Goal: Task Accomplishment & Management: Complete application form

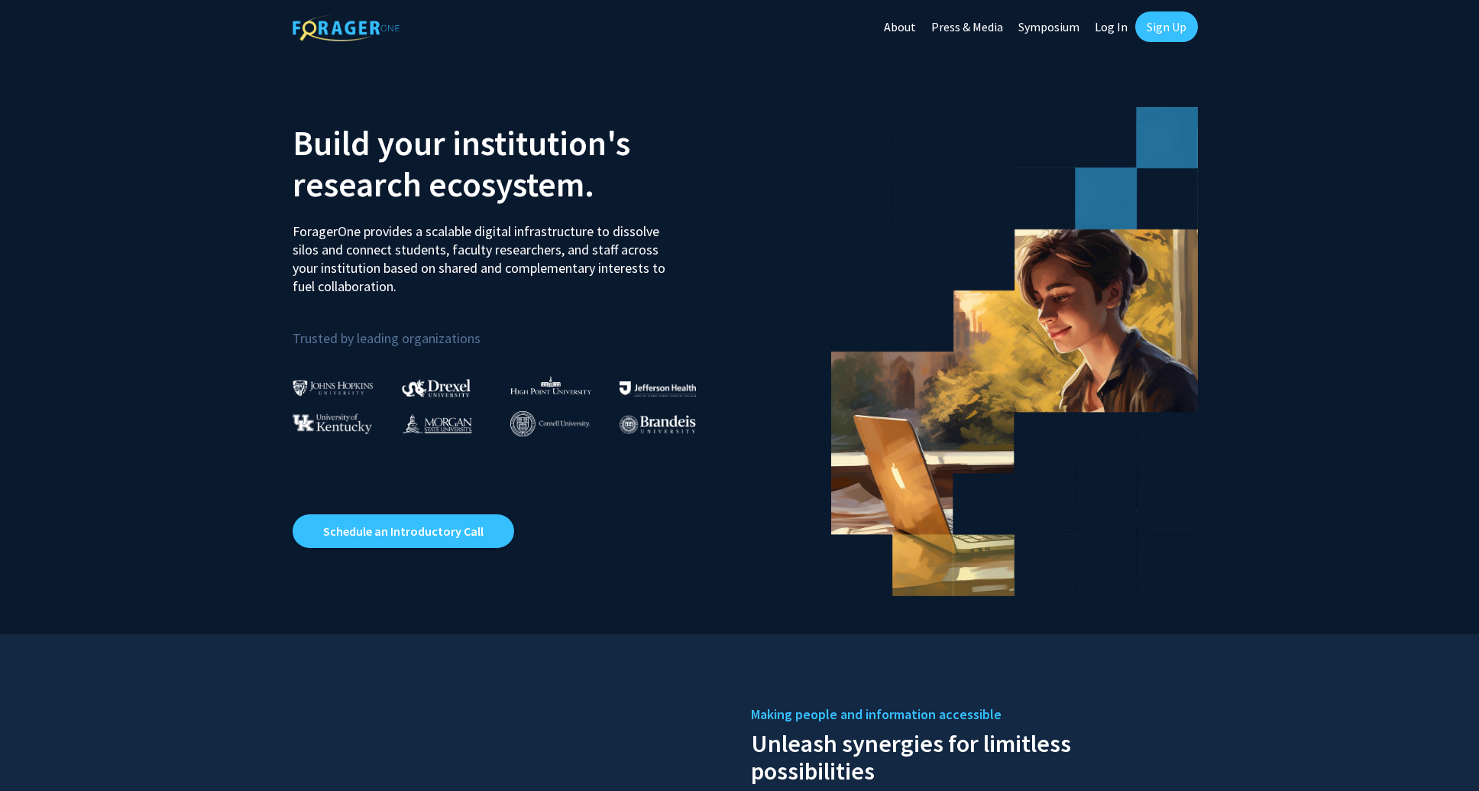
click at [1183, 32] on link "Sign Up" at bounding box center [1166, 26] width 63 height 31
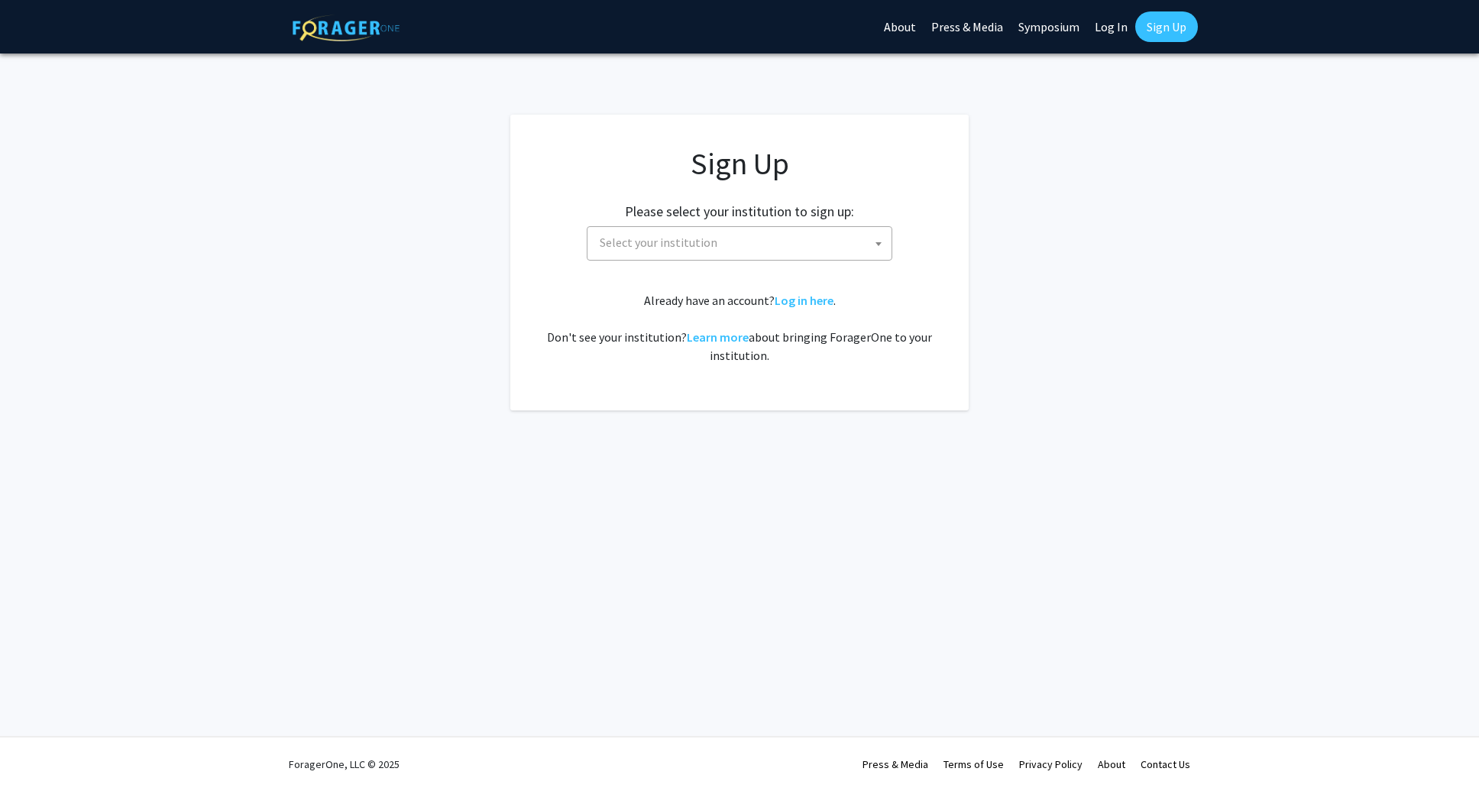
click at [649, 241] on span "Select your institution" at bounding box center [659, 242] width 118 height 15
type input "missou"
select select "33"
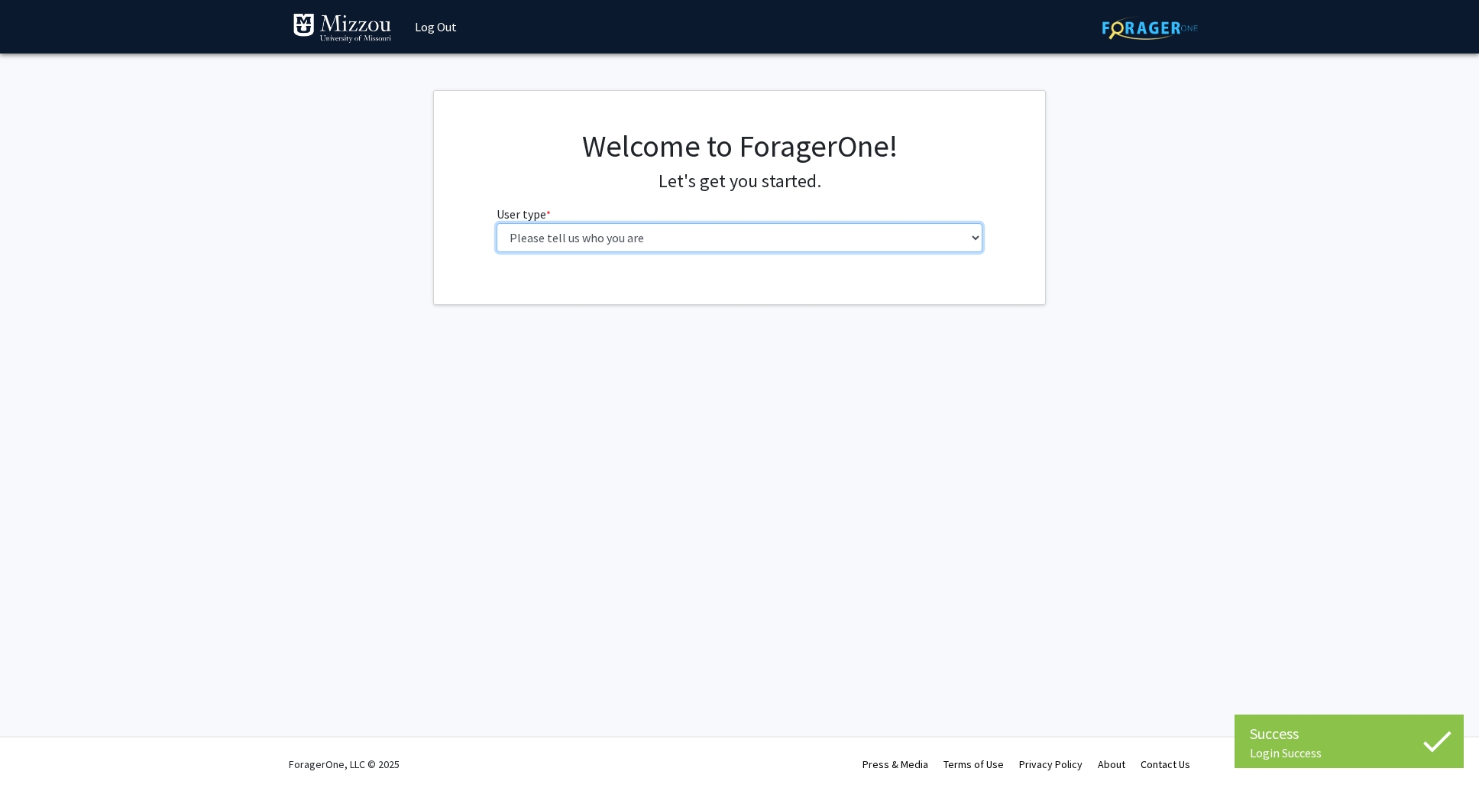
click at [497, 223] on select "Please tell us who you are Undergraduate Student Master's Student Doctoral Cand…" at bounding box center [740, 237] width 487 height 29
select select "5: faculty"
click option "Faculty" at bounding box center [0, 0] width 0 height 0
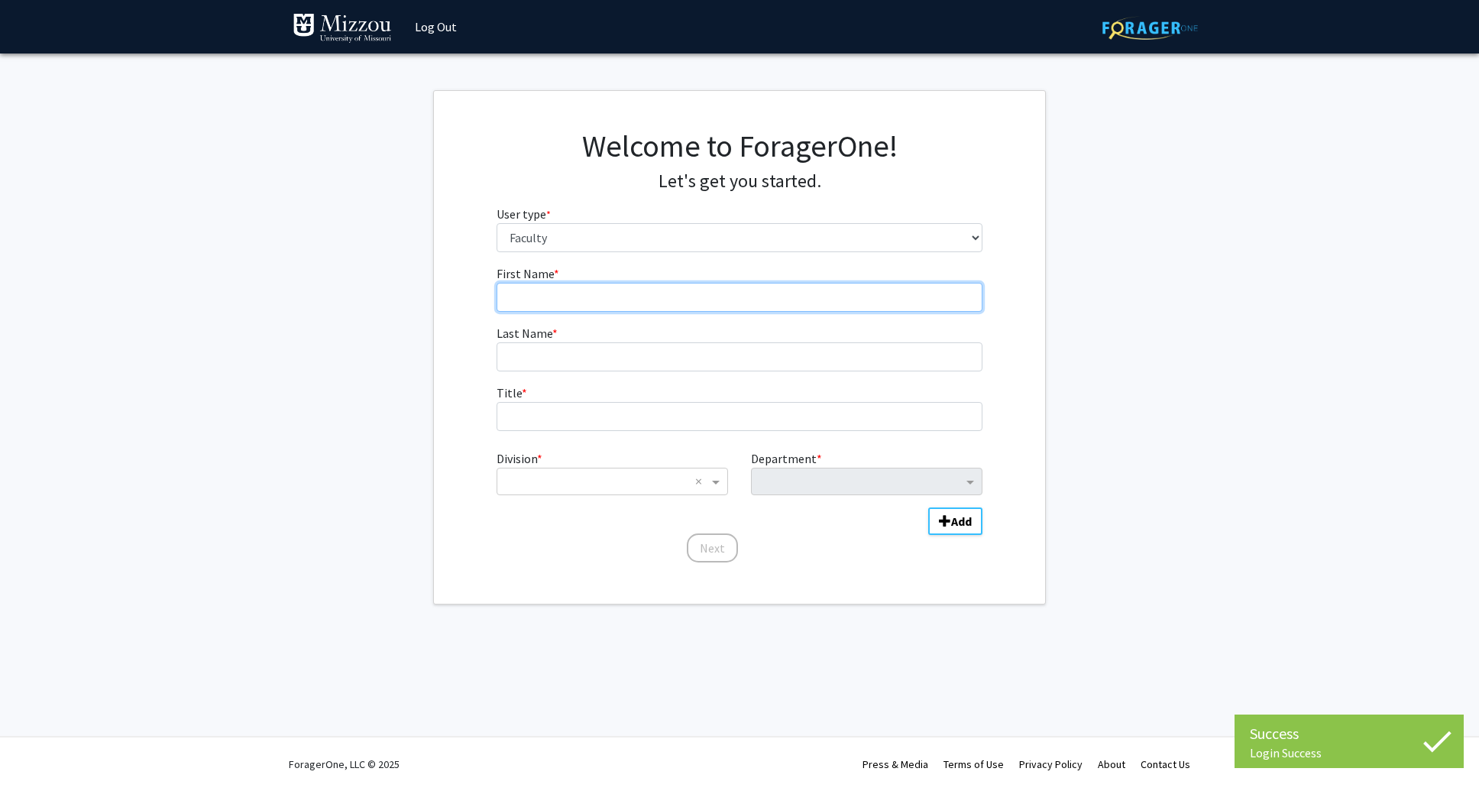
click at [572, 302] on input "First Name * required" at bounding box center [740, 297] width 487 height 29
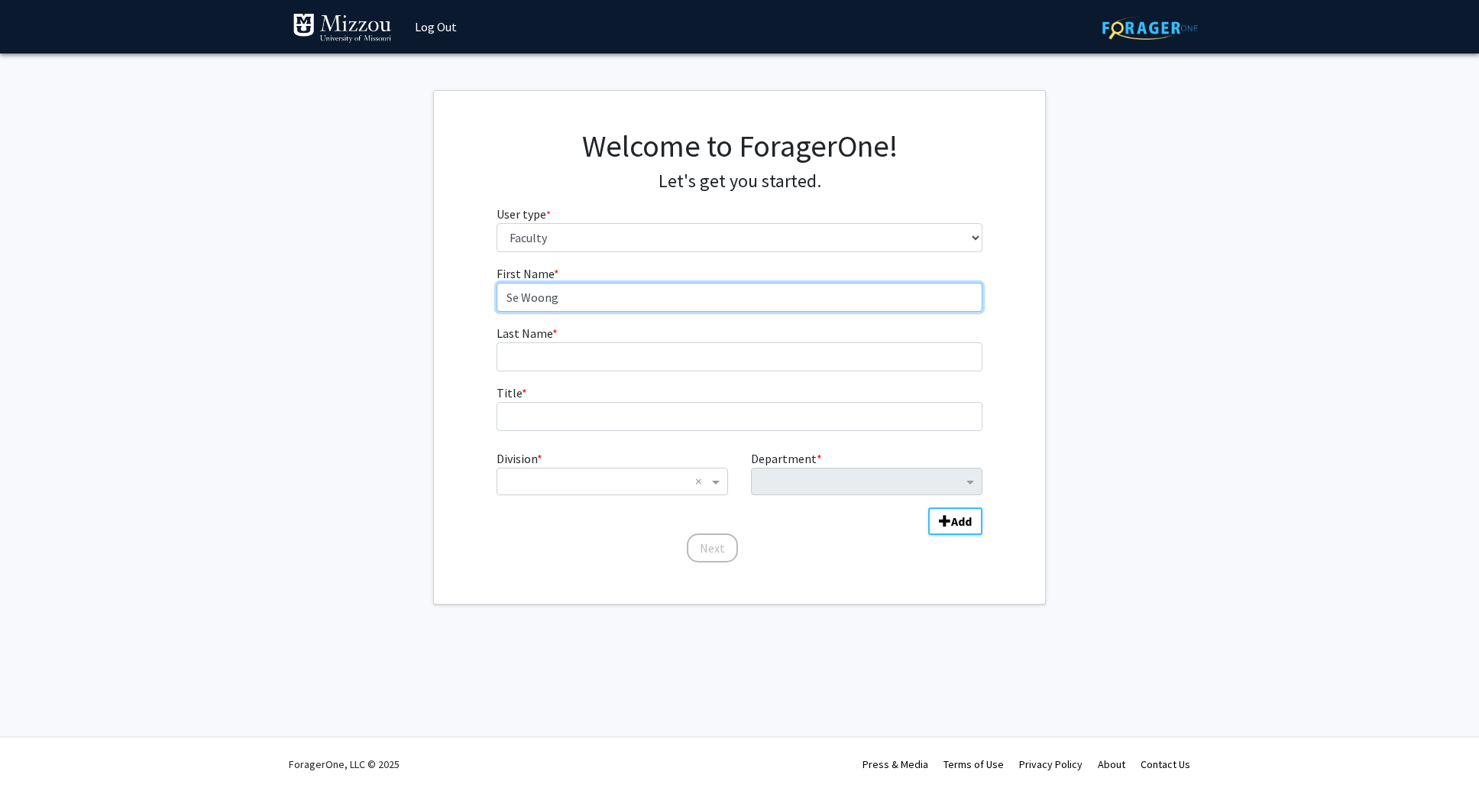
type input "Se Woong"
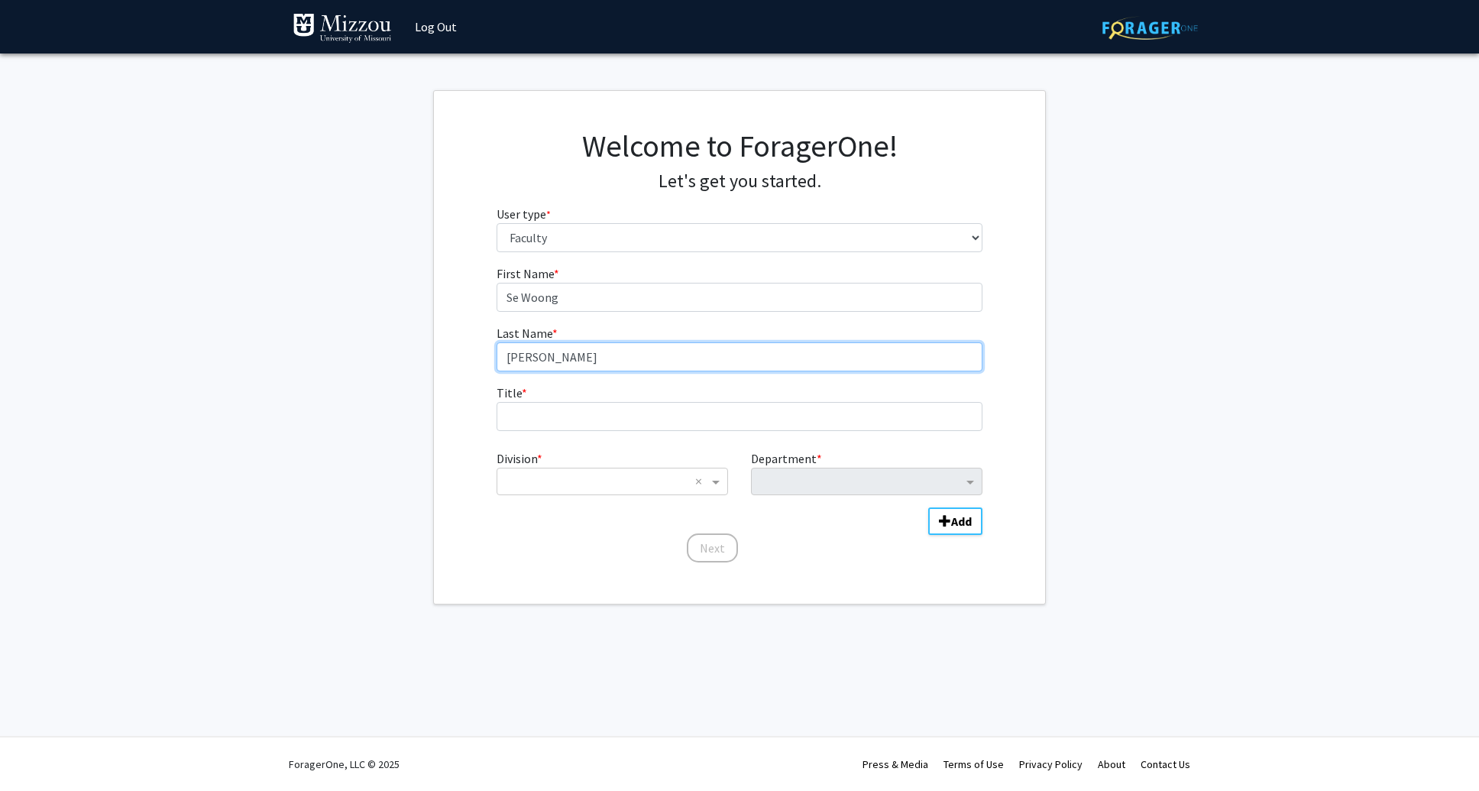
type input "Lee"
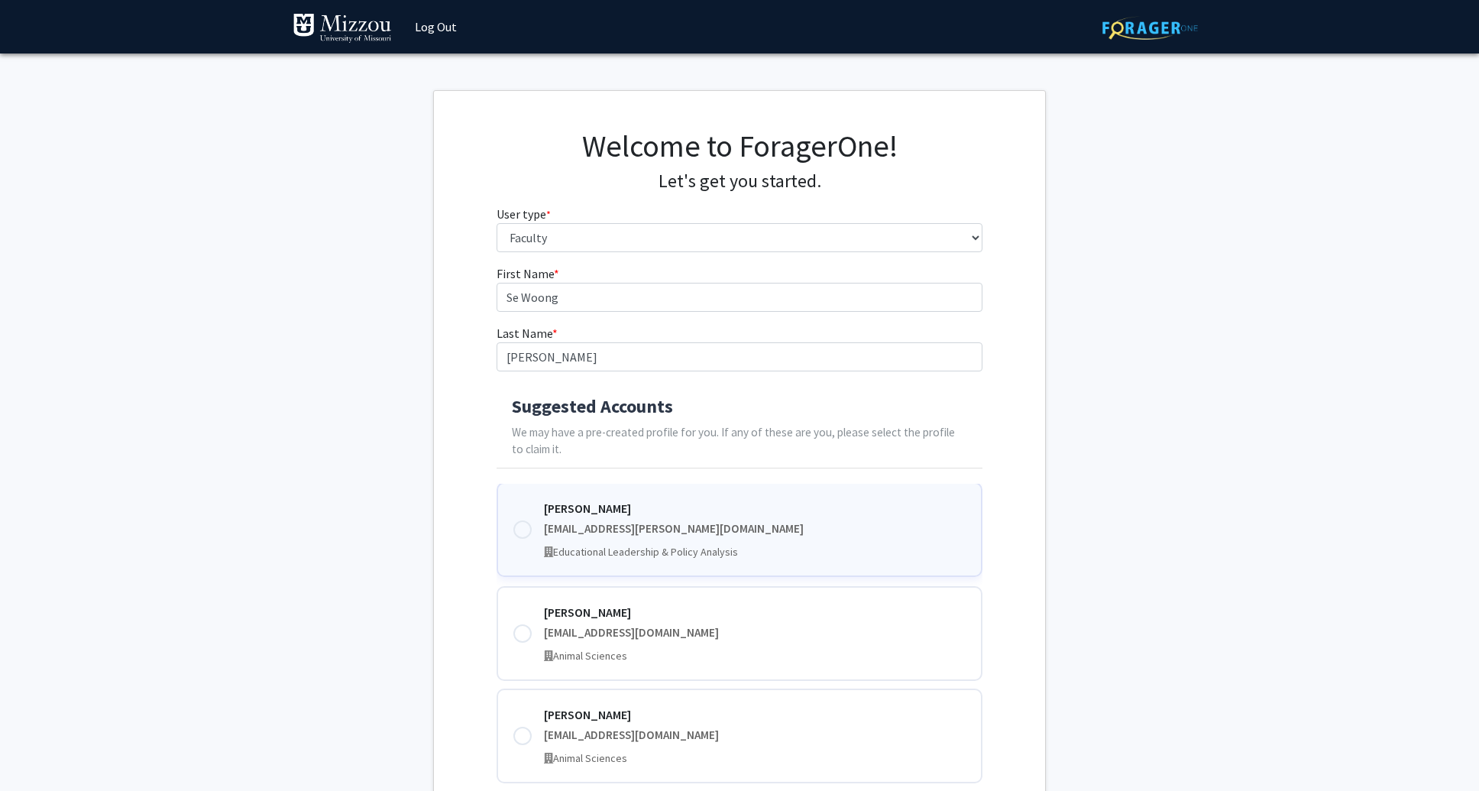
click at [535, 518] on div "Se Woong Lee sewoong.lee@umsystem.edu Educational Leadership & Policy Analysis" at bounding box center [740, 529] width 487 height 95
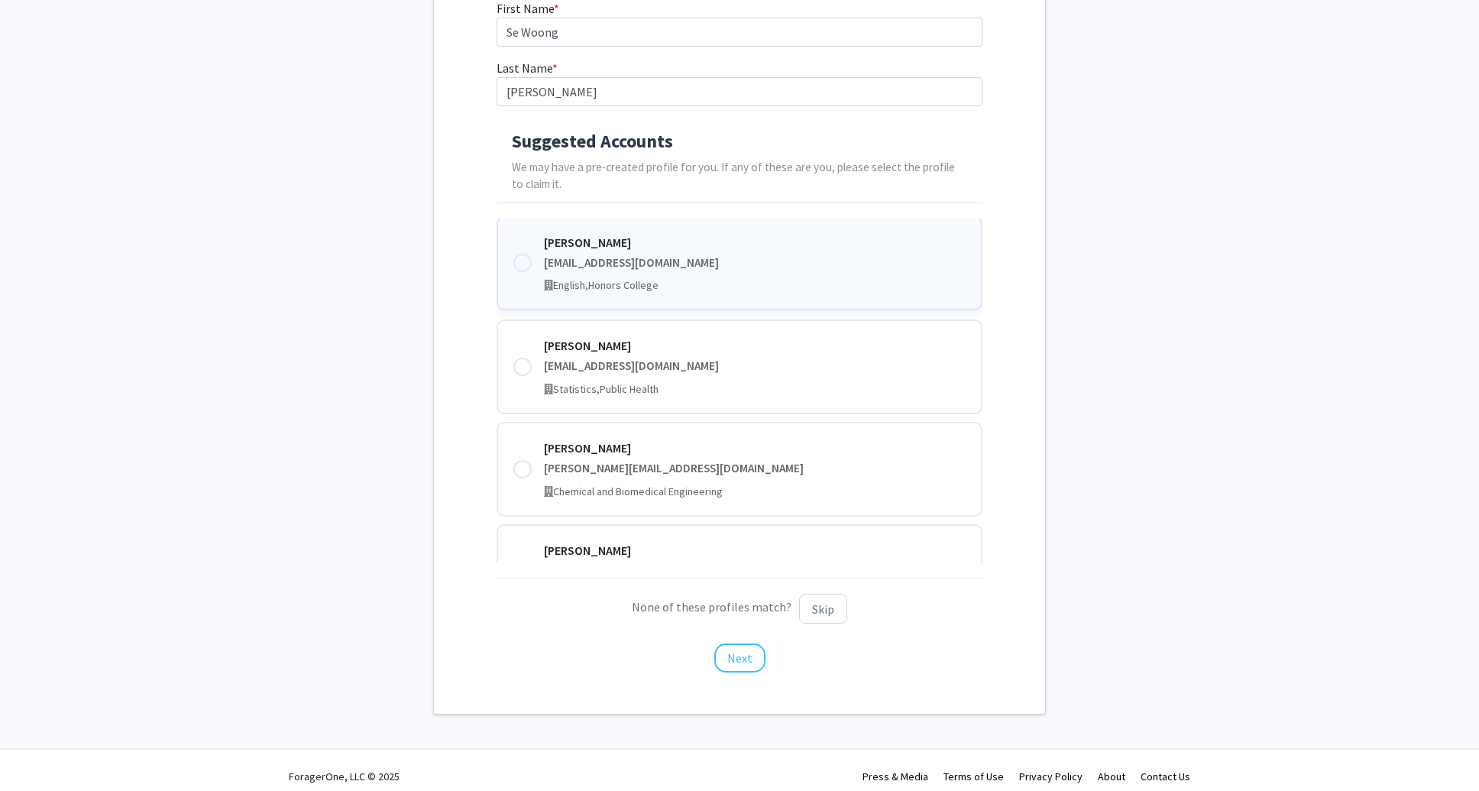
scroll to position [309, 0]
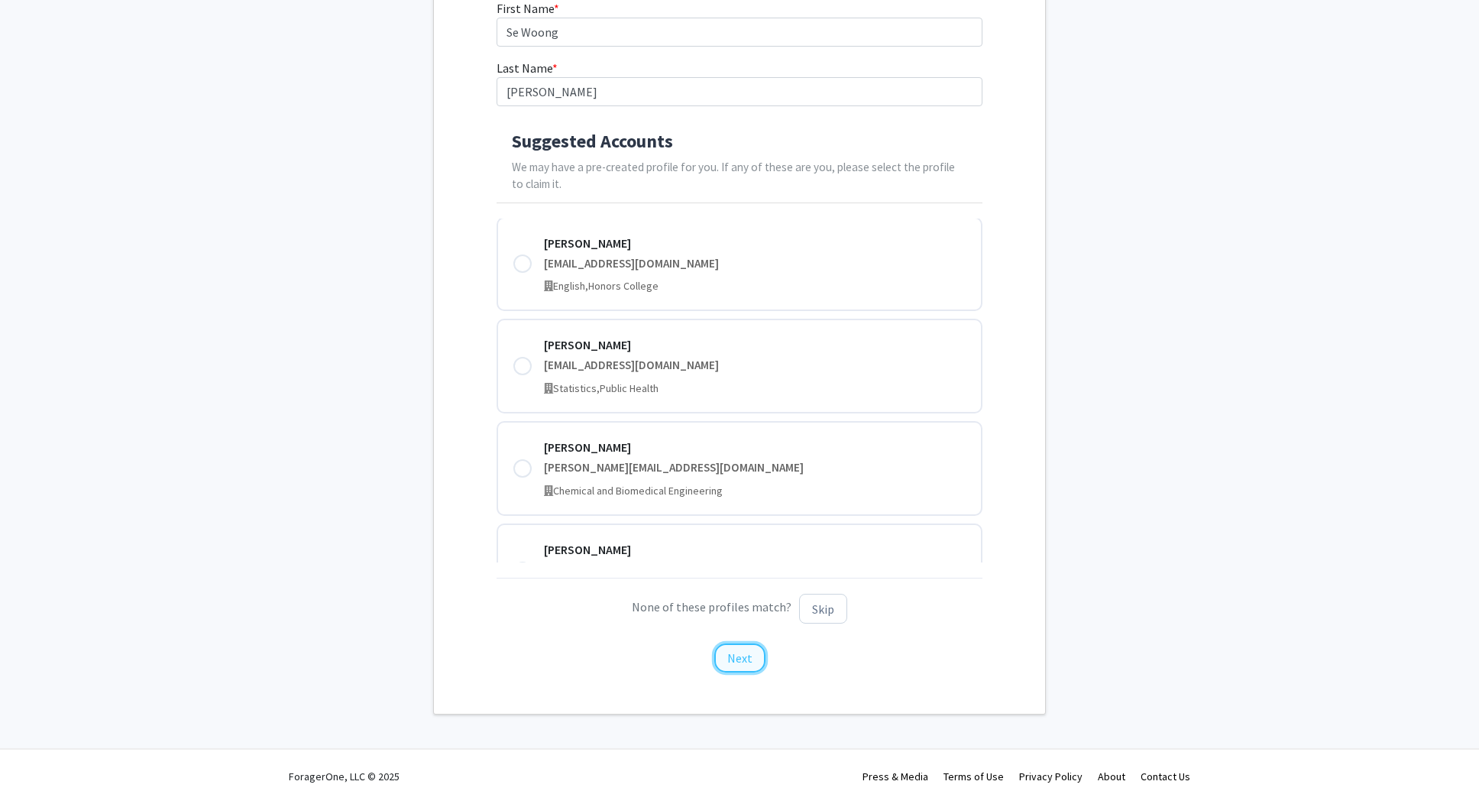
click at [746, 668] on button "Next" at bounding box center [739, 657] width 51 height 29
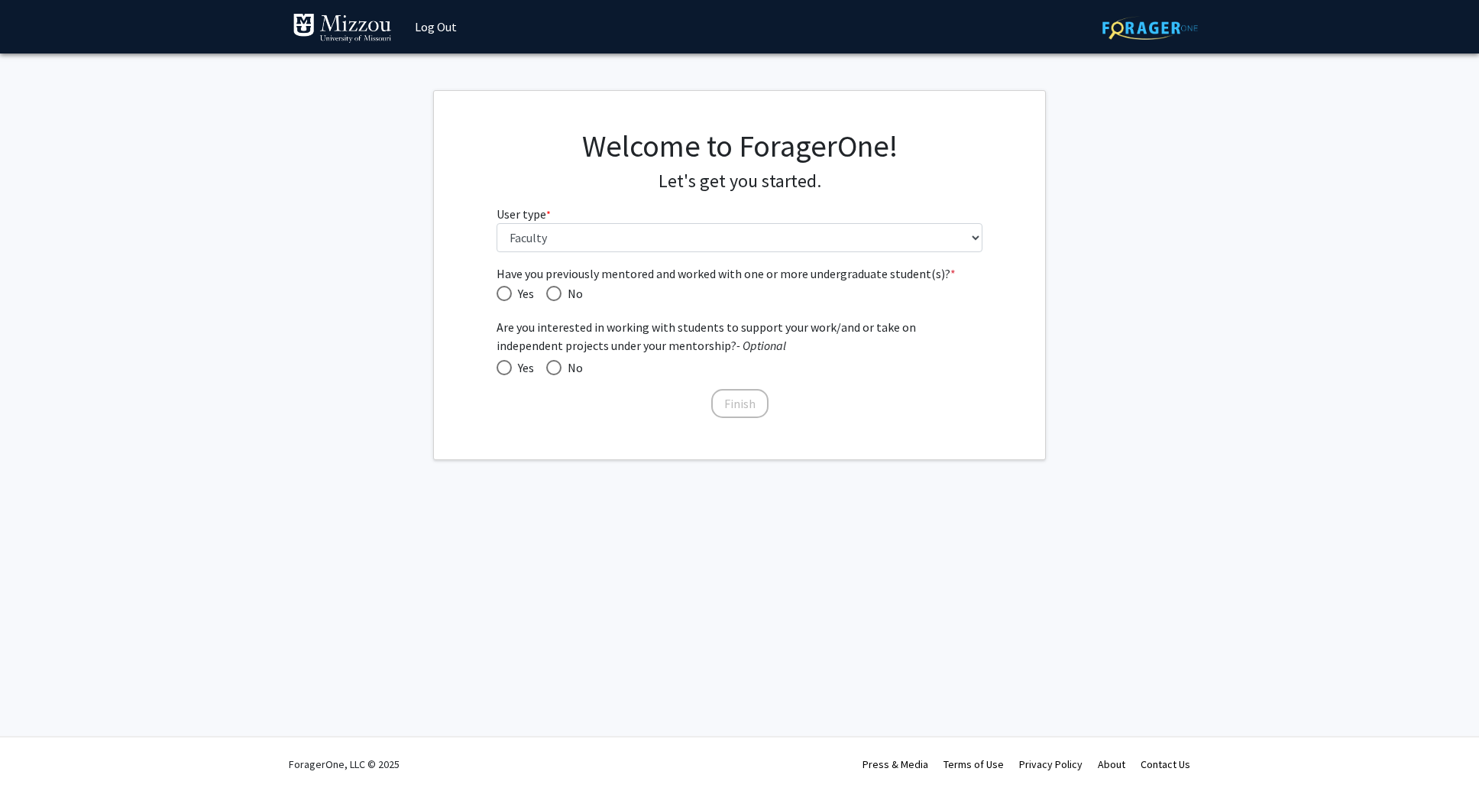
click at [512, 293] on span "Yes" at bounding box center [523, 293] width 22 height 18
click at [512, 293] on input "Yes" at bounding box center [504, 293] width 15 height 15
radio input "true"
click at [514, 364] on span "Yes" at bounding box center [523, 367] width 22 height 18
click at [512, 364] on input "Yes" at bounding box center [504, 367] width 15 height 15
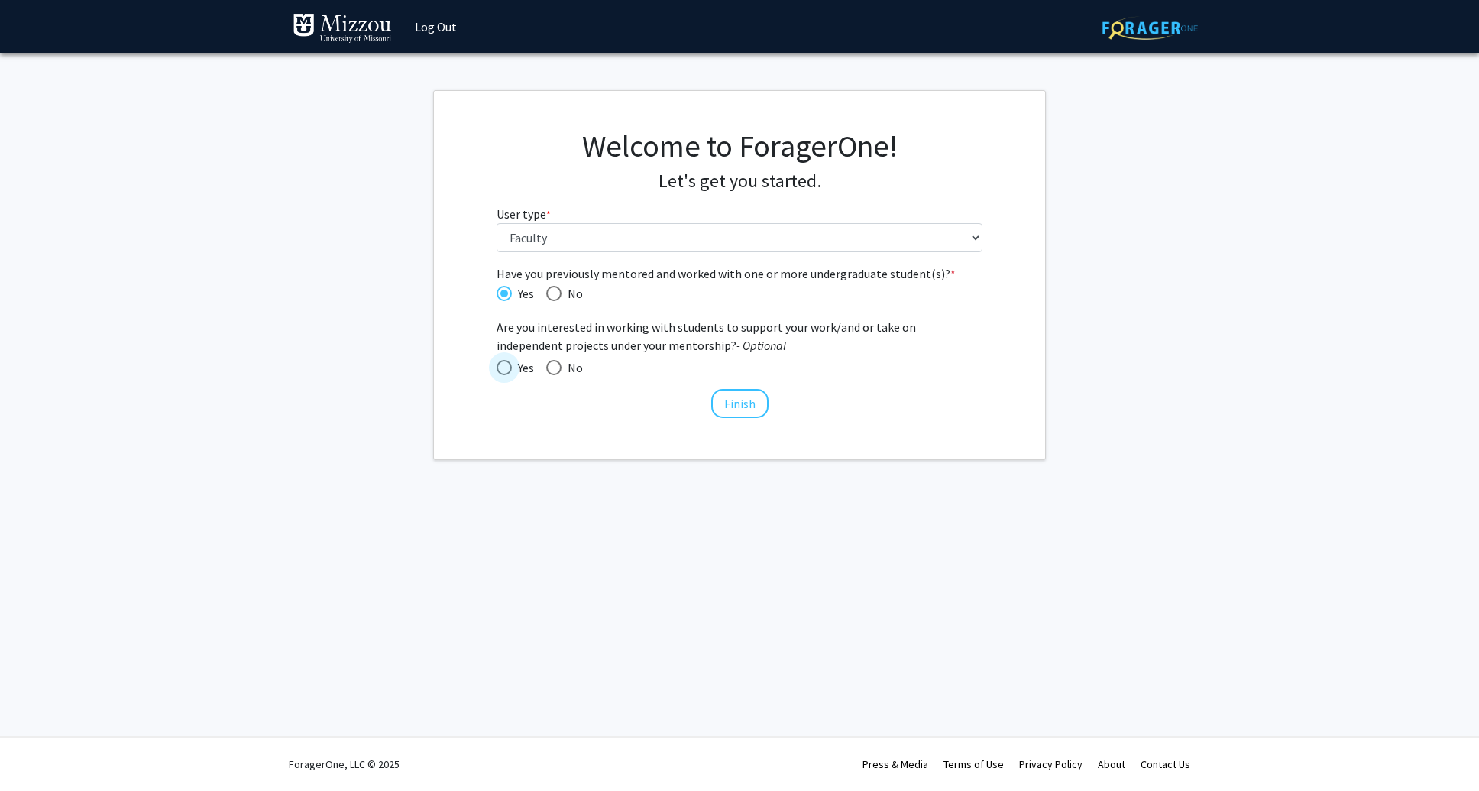
radio input "true"
click at [733, 416] on button "Finish" at bounding box center [739, 403] width 57 height 29
